Goal: Task Accomplishment & Management: Manage account settings

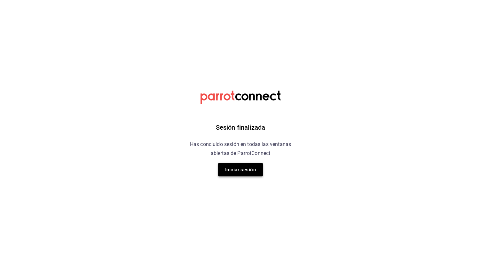
click at [249, 171] on button "Iniciar sesión" at bounding box center [240, 169] width 45 height 13
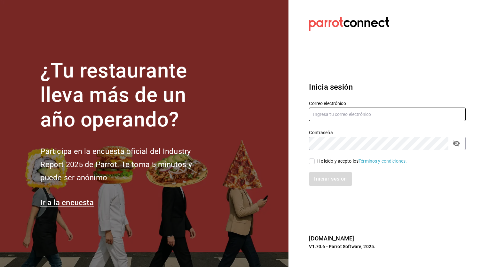
click at [331, 113] on input "text" at bounding box center [387, 114] width 157 height 13
type input "administracion@lacasadelosguisados.com"
click at [314, 161] on input "He leído y acepto los Términos y condiciones." at bounding box center [312, 161] width 6 height 6
checkbox input "true"
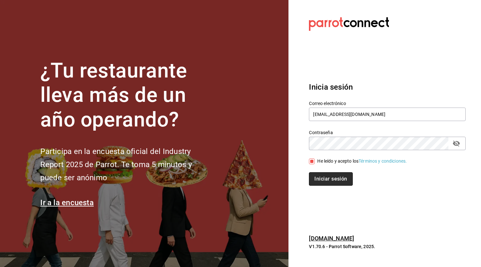
click at [333, 180] on button "Iniciar sesión" at bounding box center [331, 178] width 44 height 13
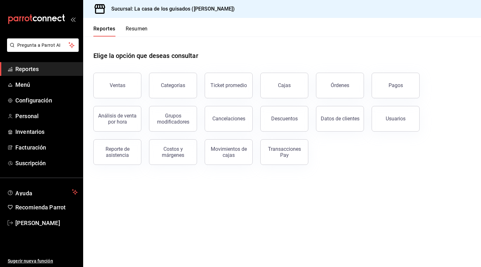
click at [141, 31] on button "Resumen" at bounding box center [137, 31] width 22 height 11
